Goal: Obtain resource: Download file/media

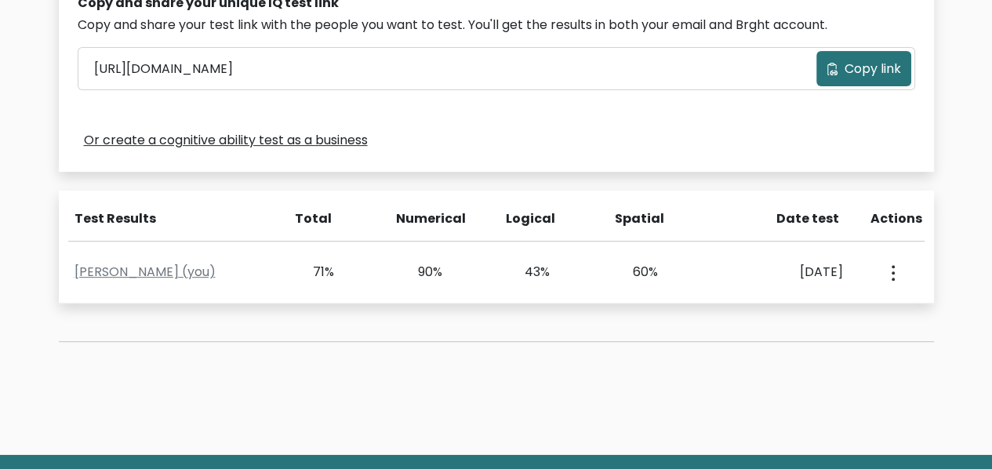
scroll to position [549, 0]
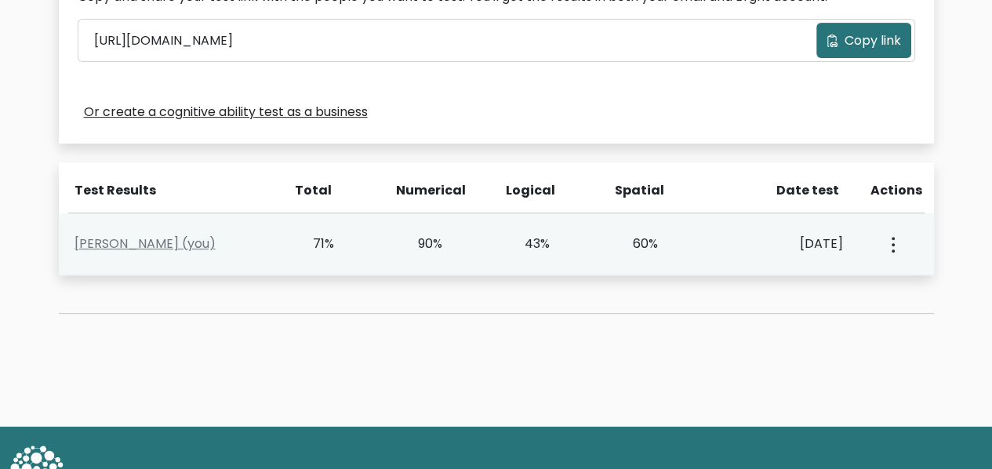
click at [892, 246] on circle "button" at bounding box center [893, 244] width 3 height 3
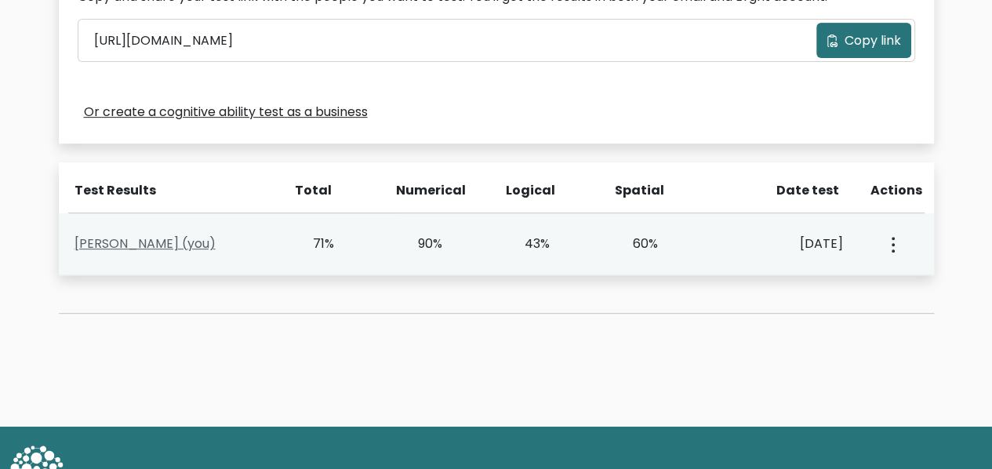
click at [148, 245] on link "Jasper Noell Marzo (you)" at bounding box center [145, 244] width 141 height 18
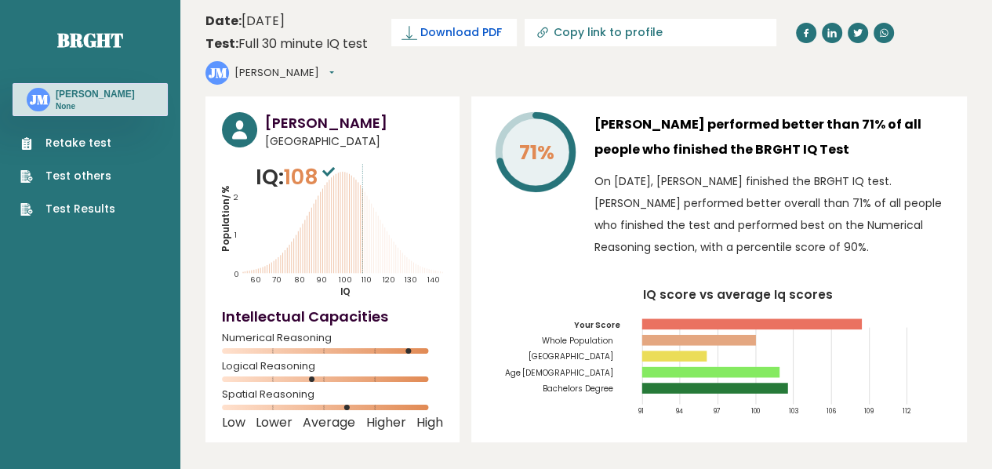
click at [438, 36] on span "Download PDF" at bounding box center [462, 32] width 82 height 16
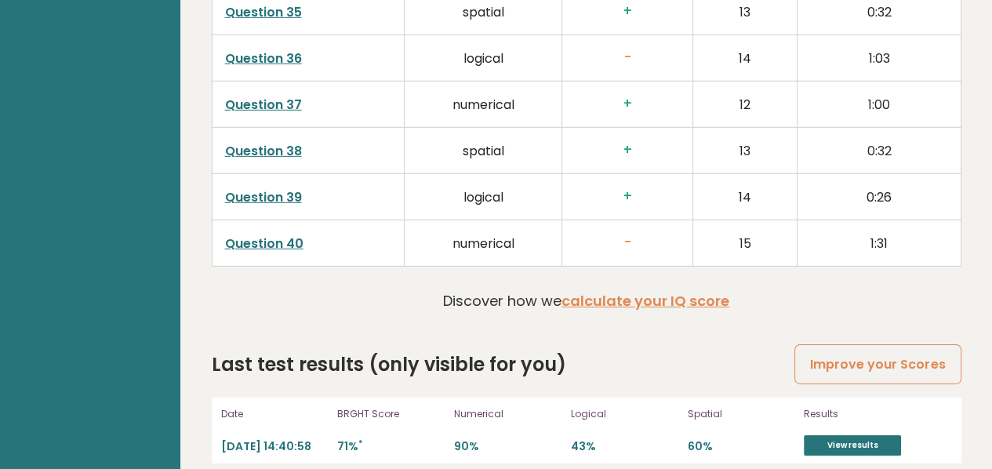
scroll to position [4110, 0]
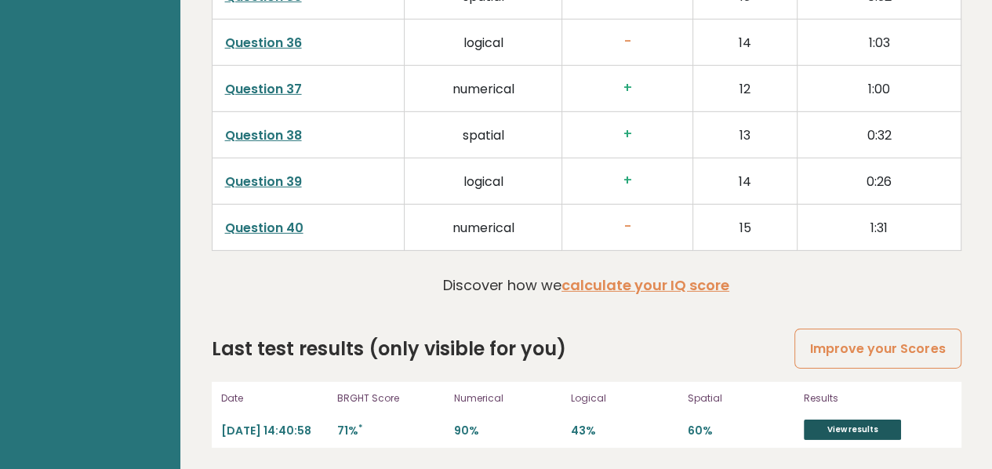
click at [822, 428] on link "View results" at bounding box center [852, 430] width 97 height 20
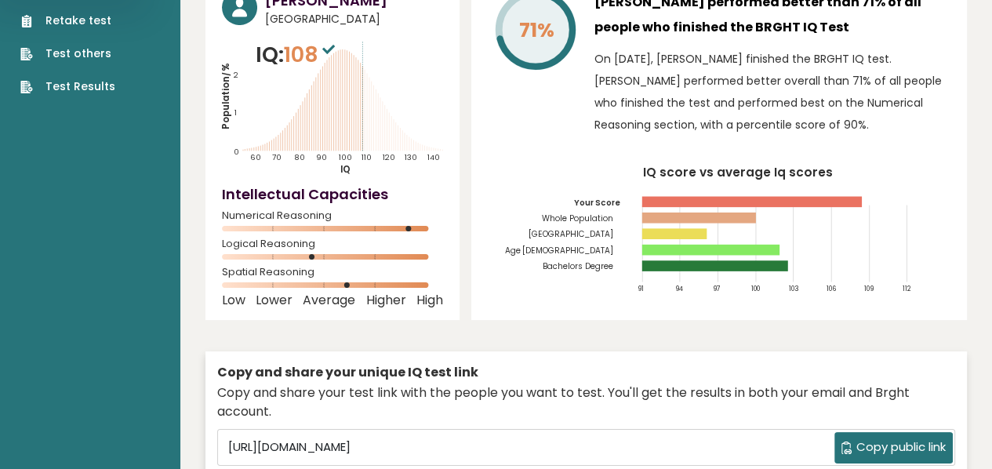
scroll to position [0, 0]
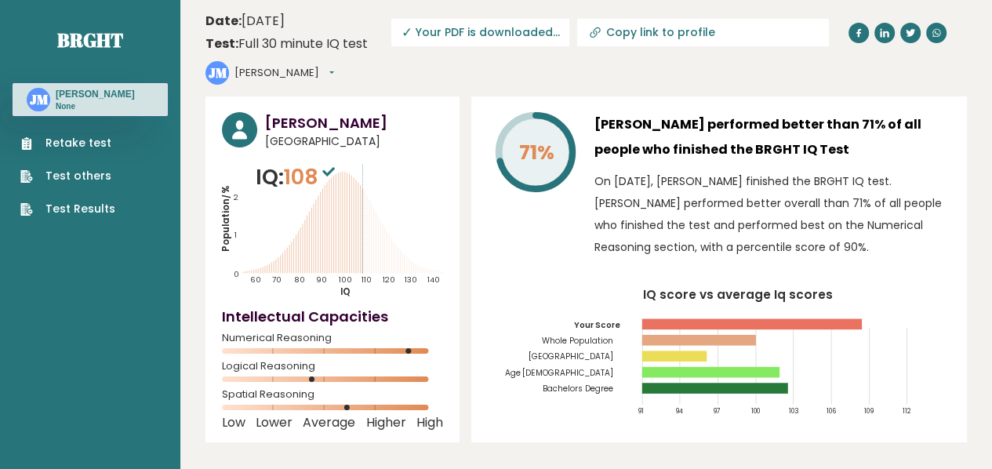
click at [309, 73] on button "[PERSON_NAME]" at bounding box center [285, 73] width 100 height 16
click at [453, 72] on header "Date: [DATE] Test: Full 30 minute IQ test Download PDF Downloading... Downloadi…" at bounding box center [587, 48] width 762 height 81
